Goal: Information Seeking & Learning: Learn about a topic

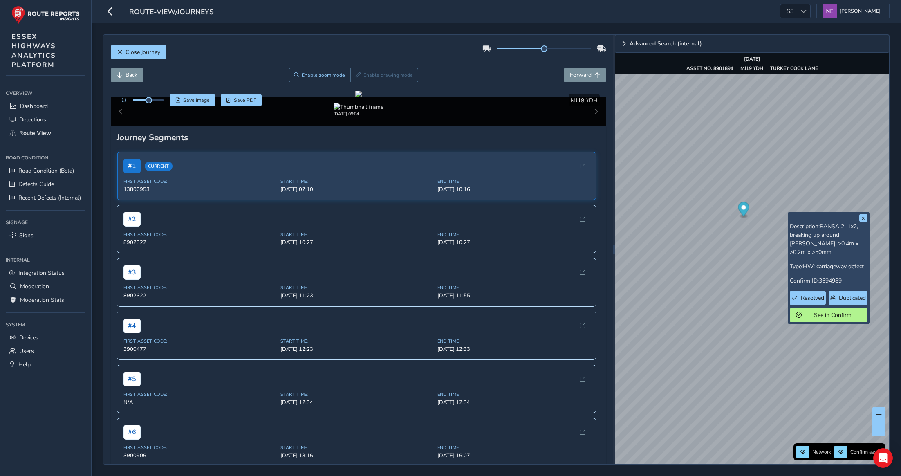
scroll to position [93, 0]
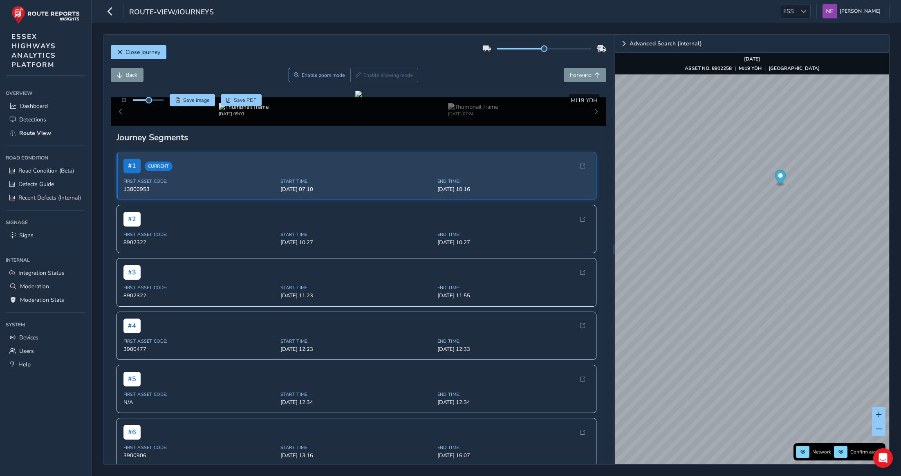
scroll to position [186, 0]
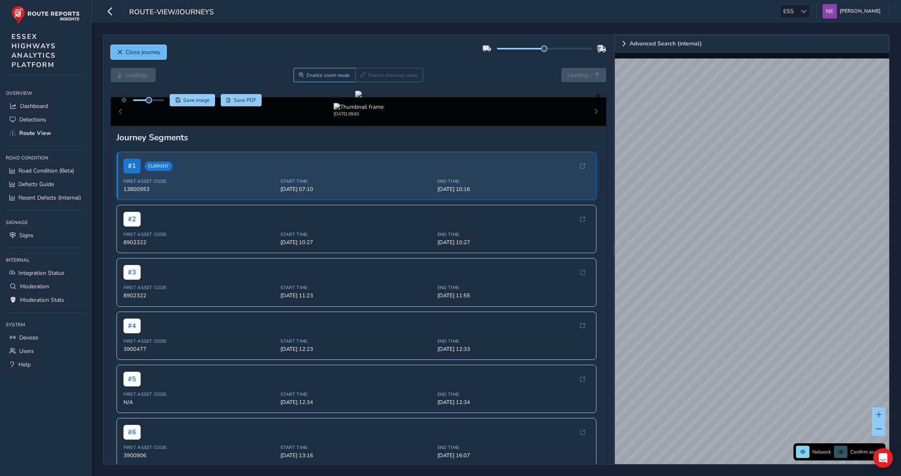
click at [130, 52] on span "Close journey" at bounding box center [142, 52] width 35 height 8
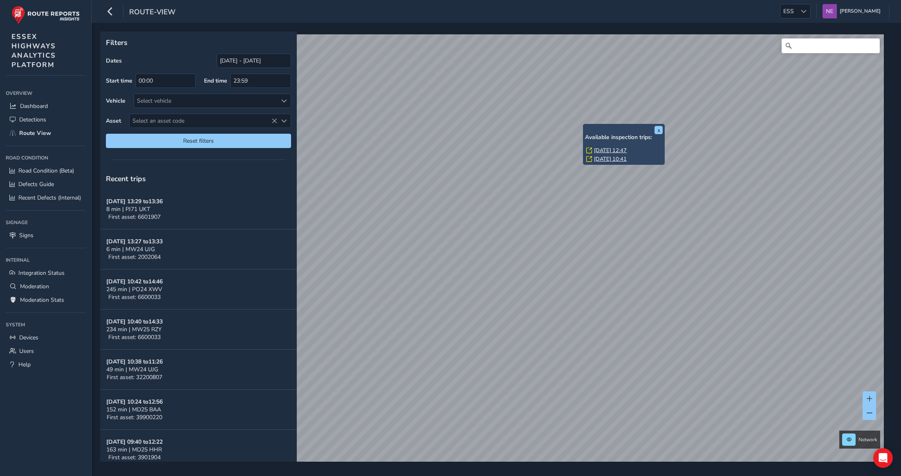
scroll to position [553, 0]
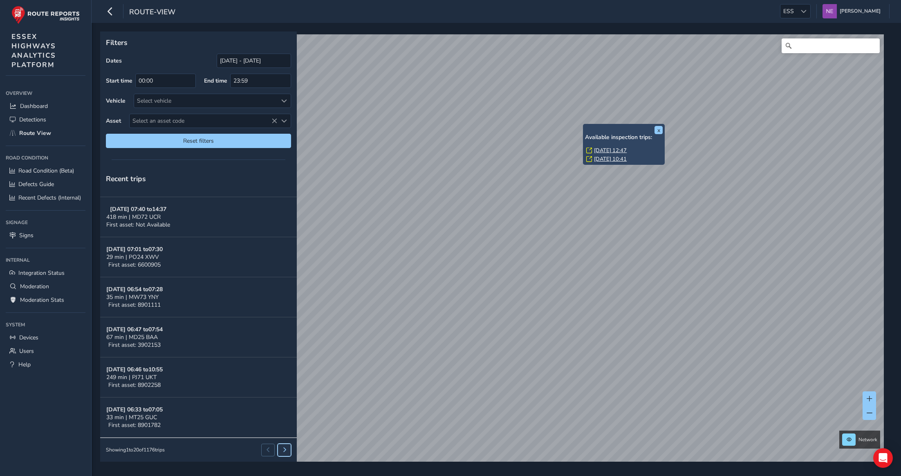
click at [282, 450] on span at bounding box center [284, 449] width 5 height 5
click at [284, 102] on span at bounding box center [284, 101] width 6 height 6
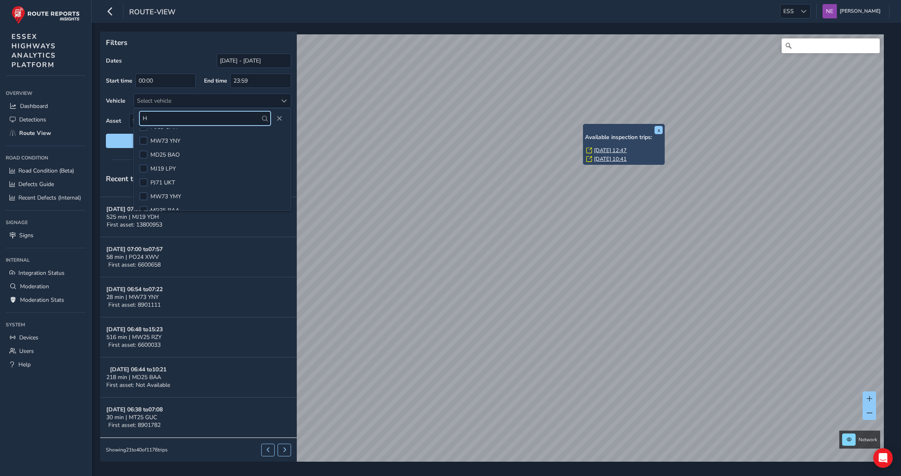
scroll to position [0, 0]
type input "HHR"
click at [144, 137] on div at bounding box center [143, 138] width 8 height 8
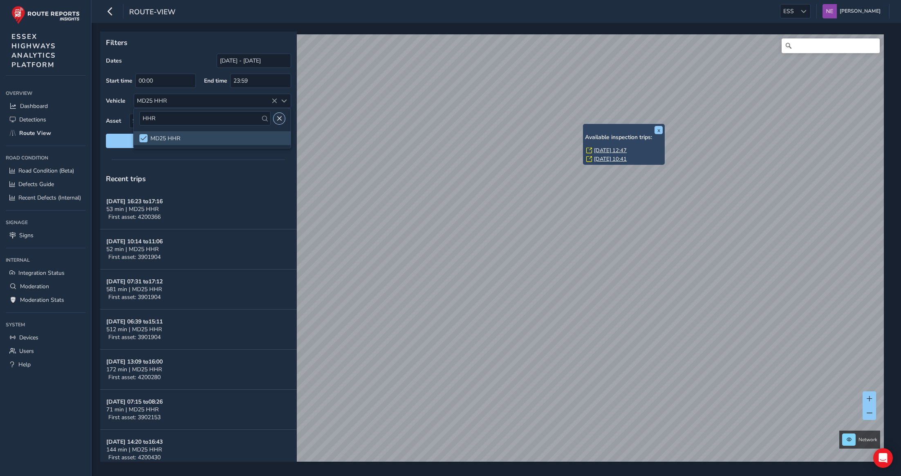
click at [278, 117] on span "Close" at bounding box center [279, 119] width 6 height 6
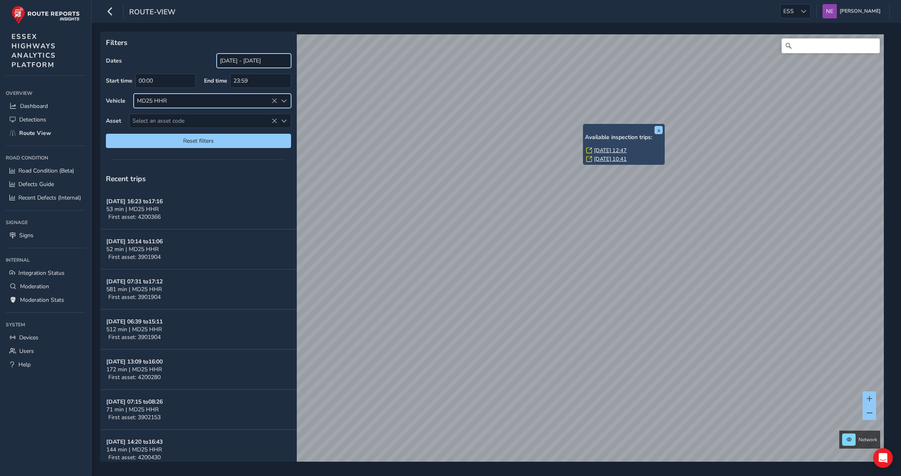
click at [231, 61] on input "[DATE] - [DATE]" at bounding box center [254, 61] width 74 height 14
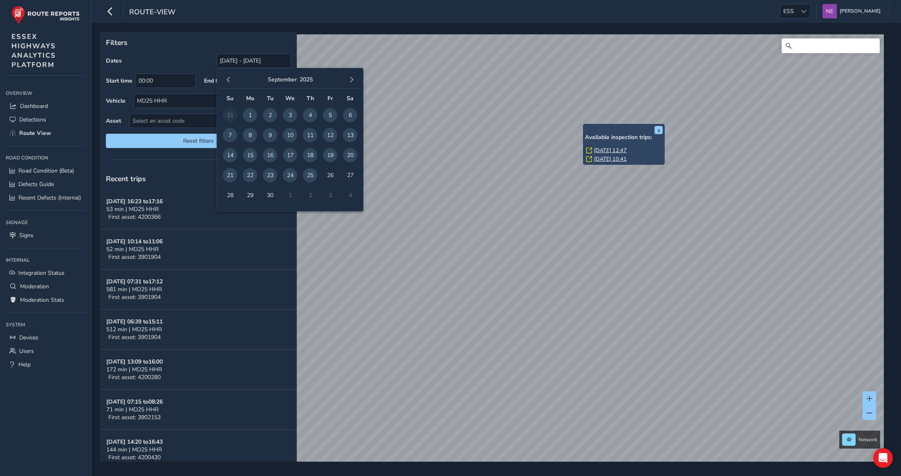
click at [230, 174] on span "21" at bounding box center [230, 175] width 14 height 14
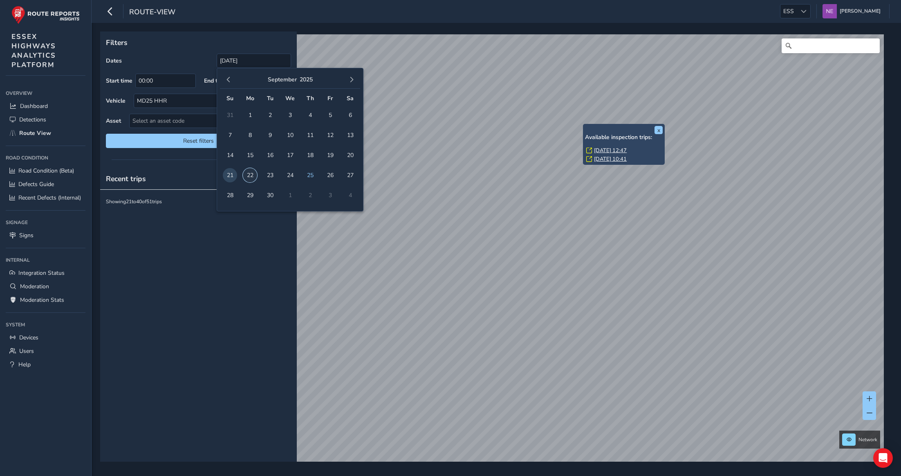
click at [251, 175] on span "22" at bounding box center [250, 175] width 14 height 14
type input "[DATE]"
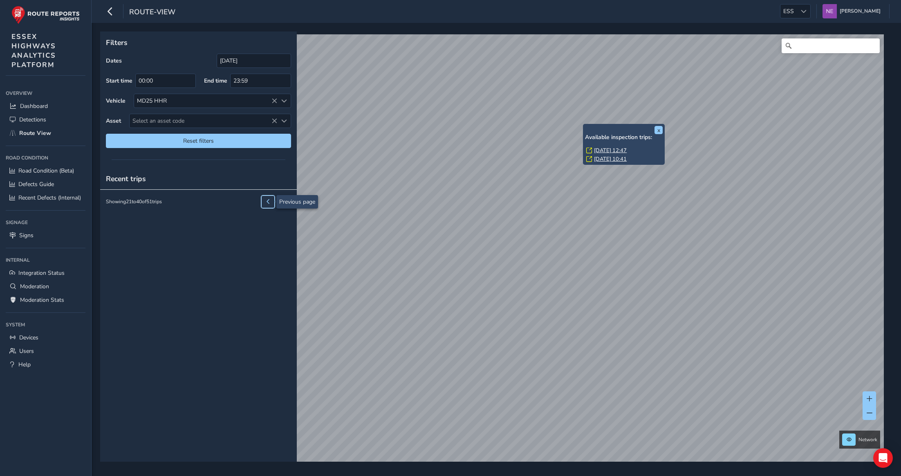
click at [268, 204] on button at bounding box center [267, 201] width 13 height 12
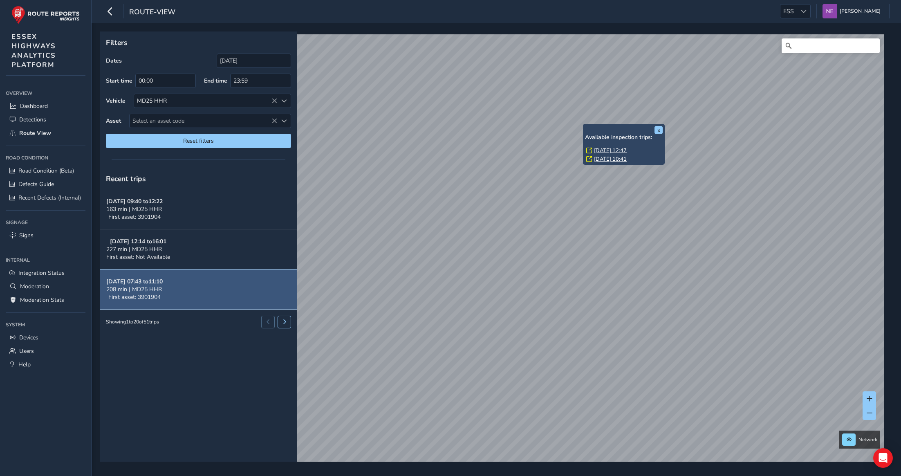
click at [163, 293] on div "208 min | MD25 HHR" at bounding box center [134, 289] width 56 height 8
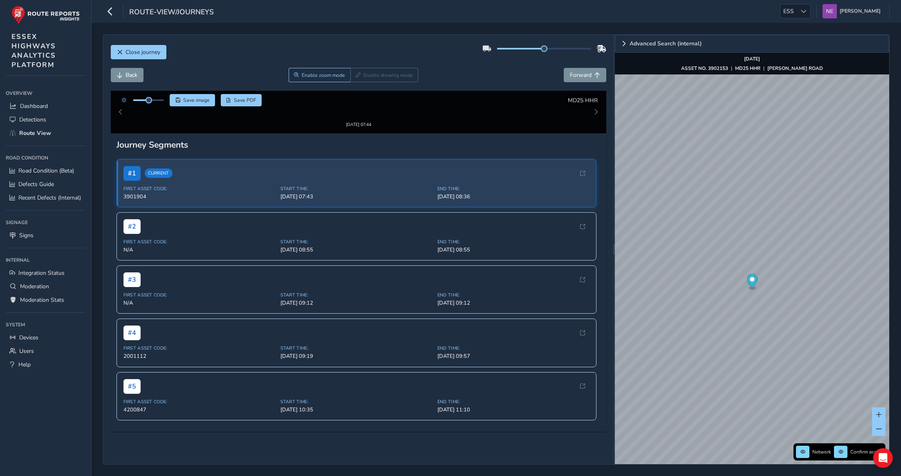
scroll to position [260, 0]
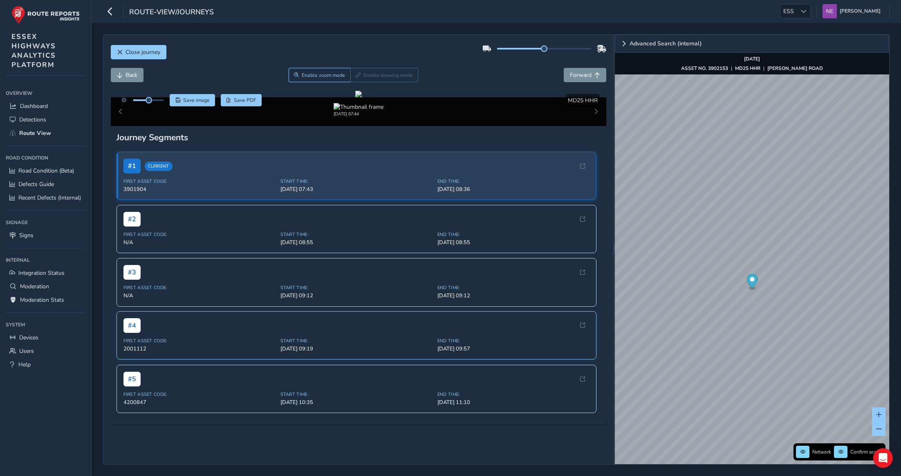
click at [195, 359] on div "# 4 First Asset Code: 2001112 Start Time: [DATE] 09:19 End Time: [DATE] 09:57" at bounding box center [356, 335] width 480 height 48
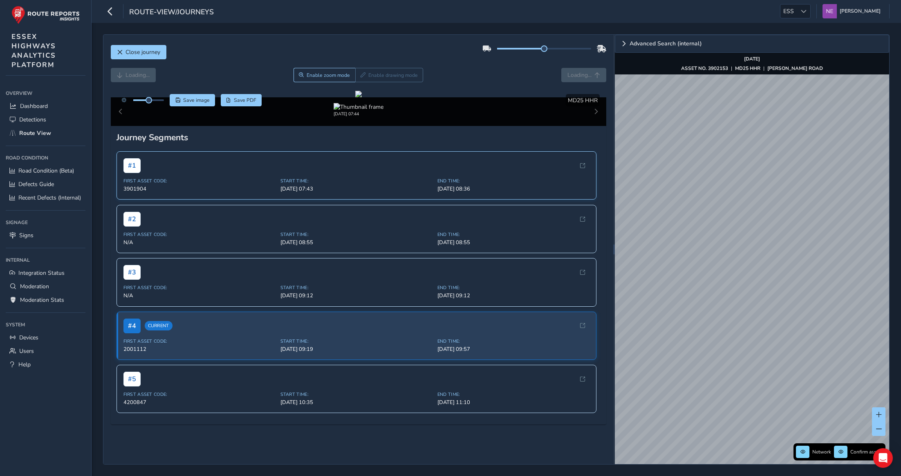
scroll to position [260, 0]
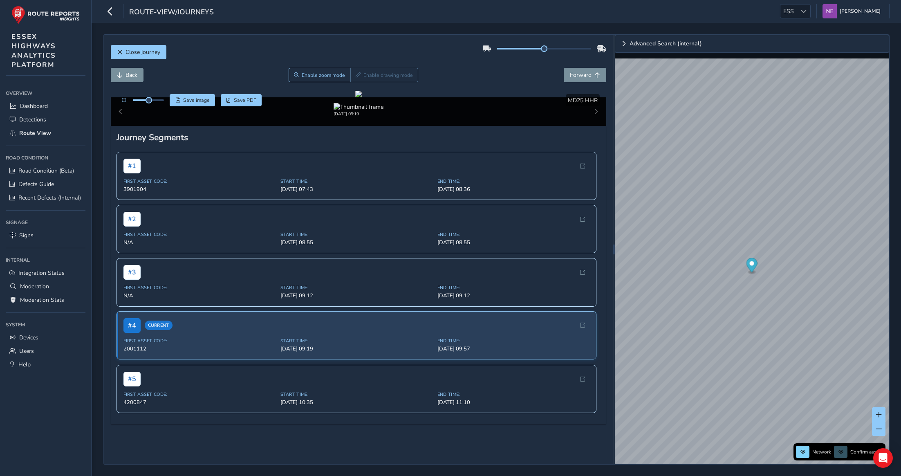
click at [369, 333] on div "# 4 Current" at bounding box center [356, 325] width 466 height 15
click at [736, 467] on div "Close journey Back Enable zoom mode Enable drawing mode Forward Click and Drag …" at bounding box center [496, 249] width 809 height 453
click at [783, 264] on img "Preview frame" at bounding box center [793, 263] width 20 height 7
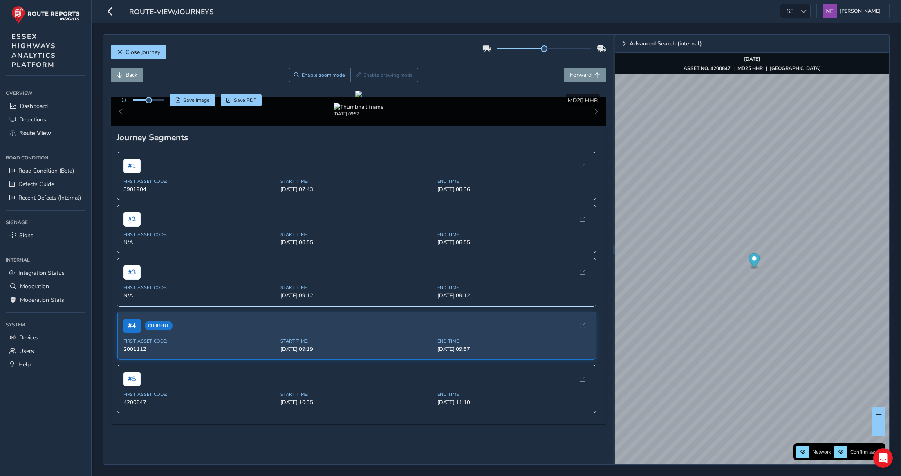
scroll to position [260, 0]
